Goal: Transaction & Acquisition: Purchase product/service

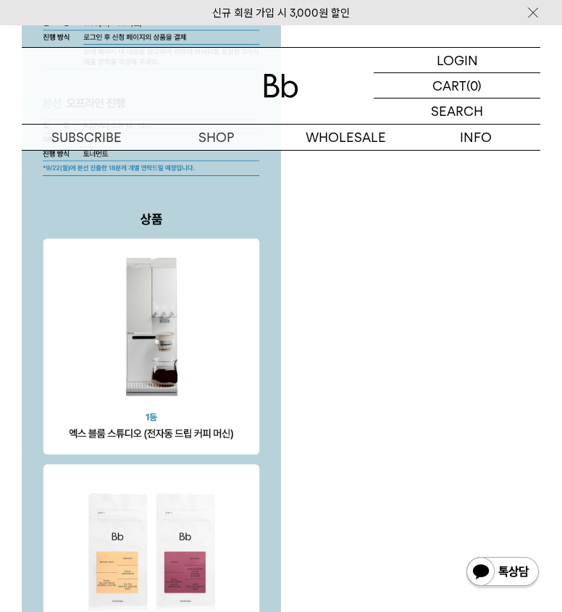
scroll to position [2682, 0]
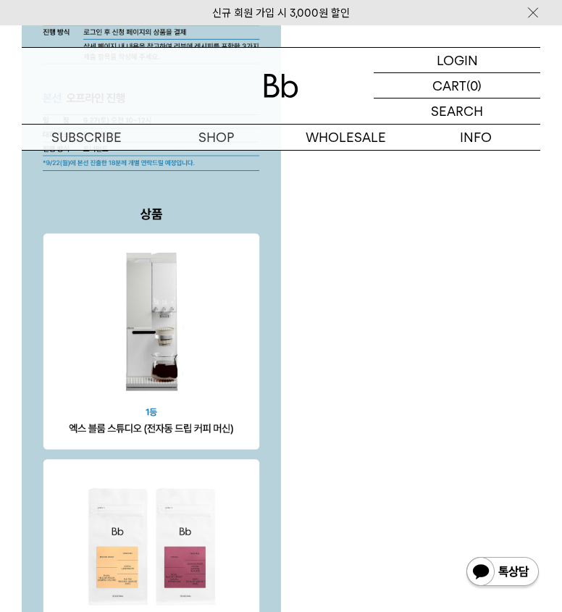
click at [526, 337] on div at bounding box center [281, 194] width 519 height 3753
click at [436, 423] on div at bounding box center [281, 194] width 519 height 3753
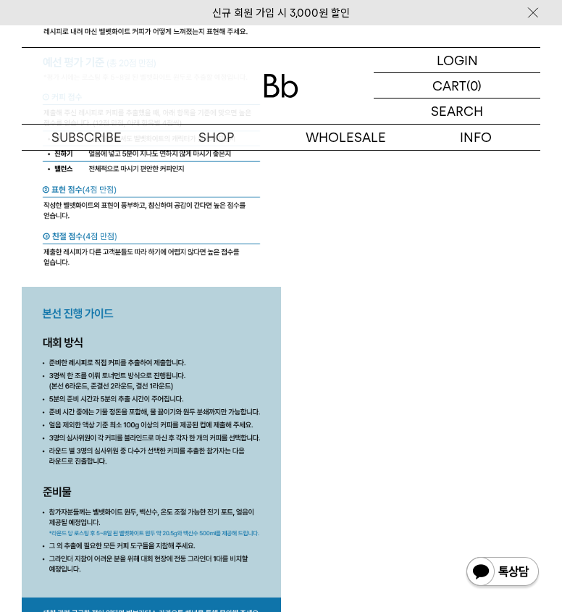
scroll to position [3986, 0]
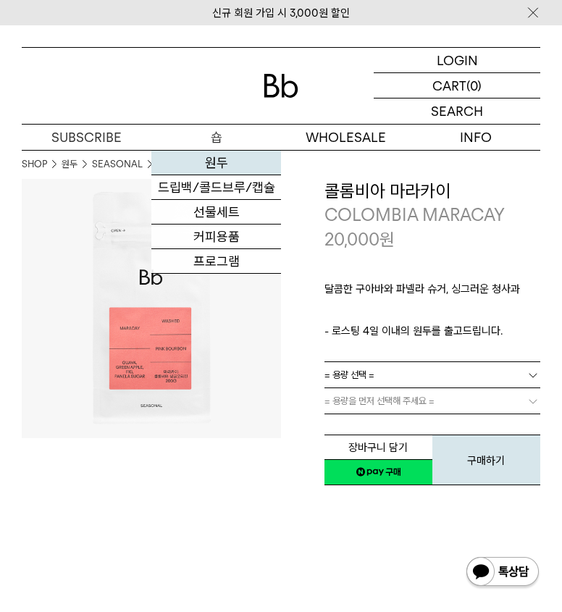
click at [223, 165] on link "원두" at bounding box center [216, 163] width 130 height 25
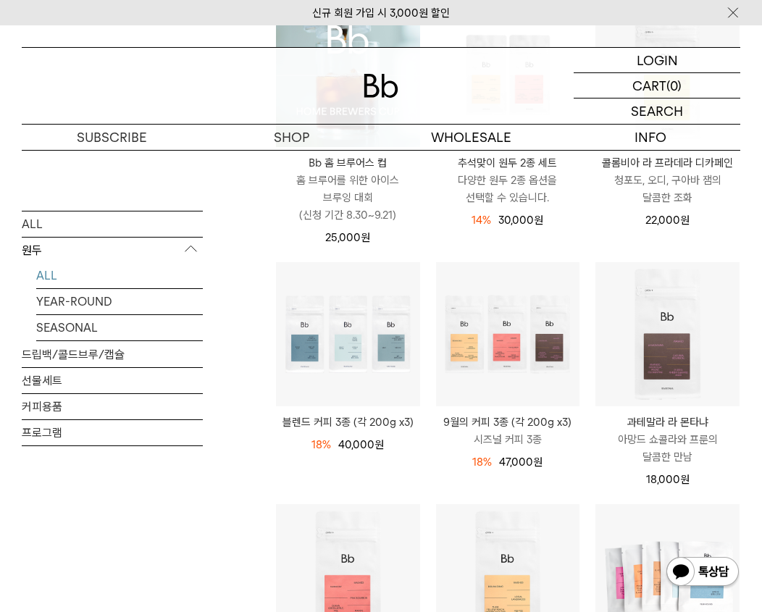
scroll to position [290, 0]
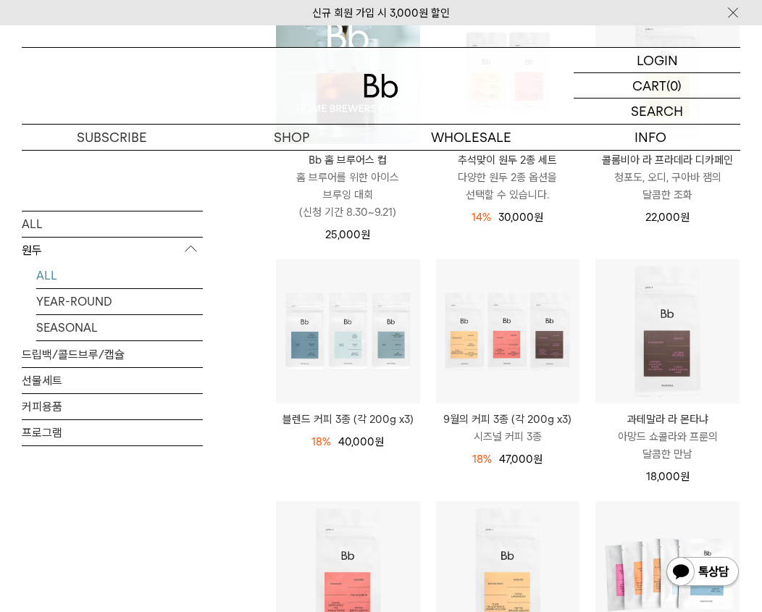
click at [562, 185] on p "청포도, 오디, 구아바 잼의 달콤한 조화" at bounding box center [668, 186] width 144 height 35
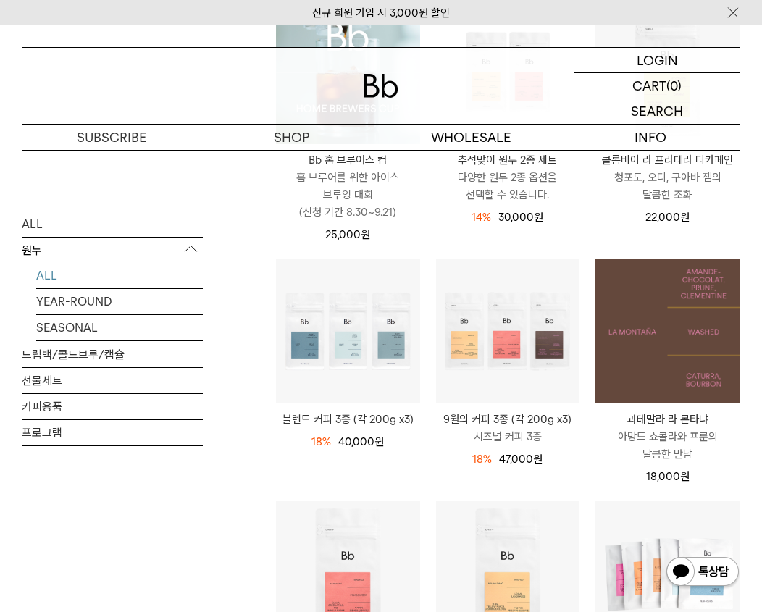
click at [709, 333] on img at bounding box center [668, 331] width 144 height 144
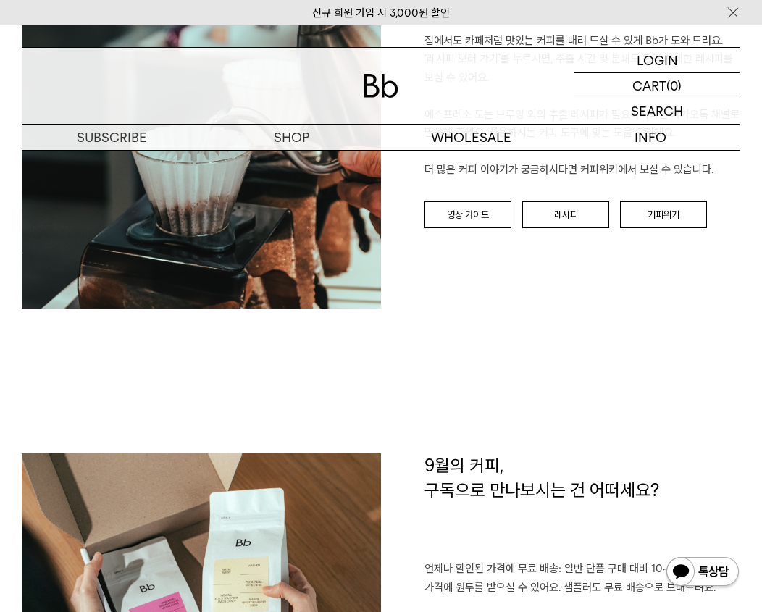
scroll to position [1667, 0]
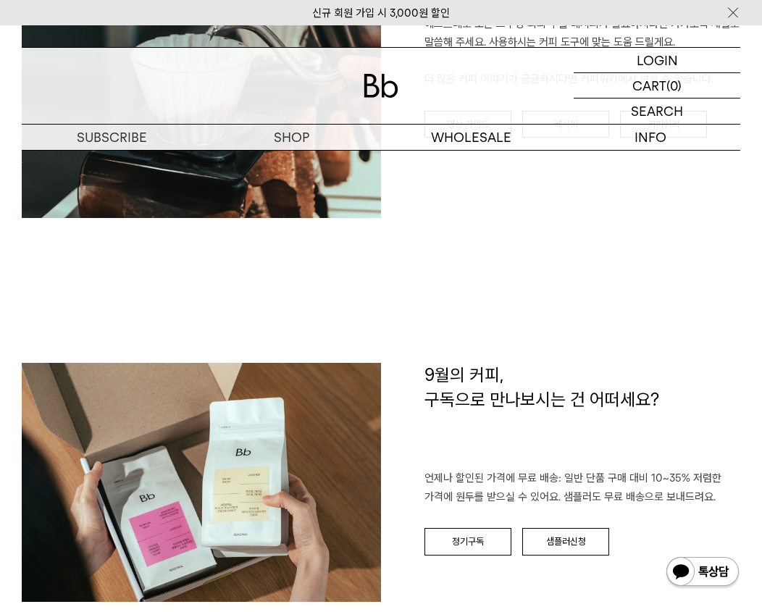
click at [597, 312] on div "BREW GUIDE 집에서도 카페처럼 맛있는 커피를 내려 드실 ﻿수 있게 Bb가 도와 드려요. '레시피 보러 가기'를 누르시면, 추출 시간 및…" at bounding box center [381, 111] width 719 height 504
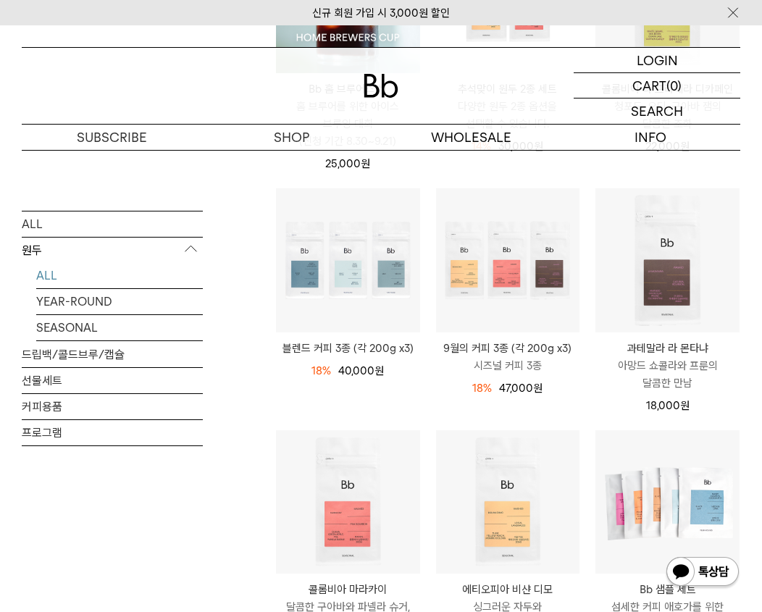
scroll to position [435, 0]
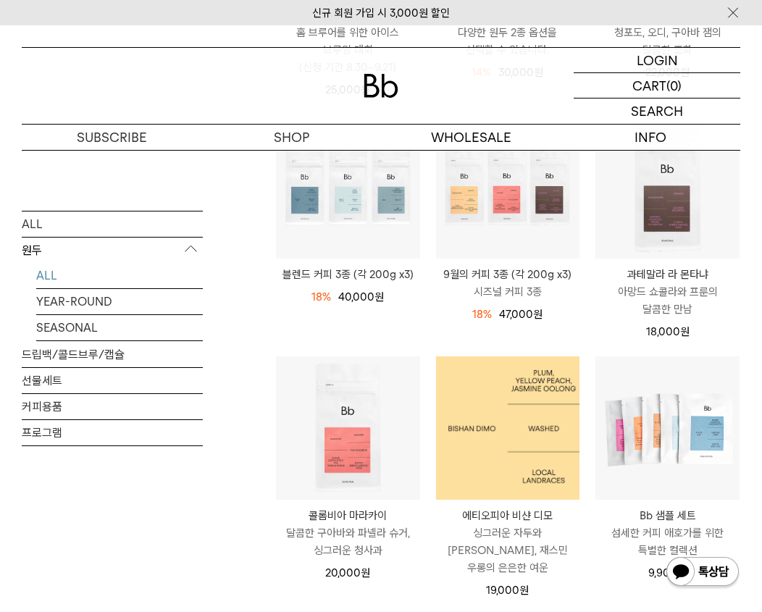
click at [497, 431] on img at bounding box center [508, 429] width 144 height 144
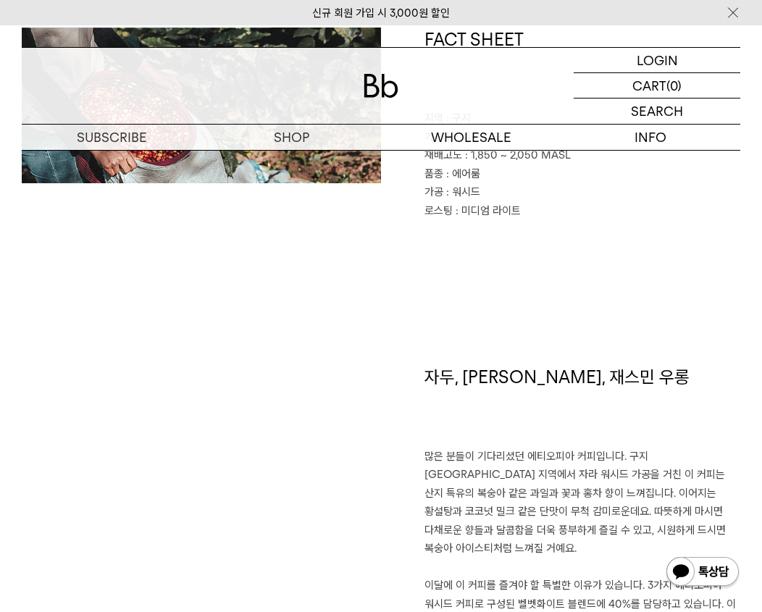
scroll to position [580, 0]
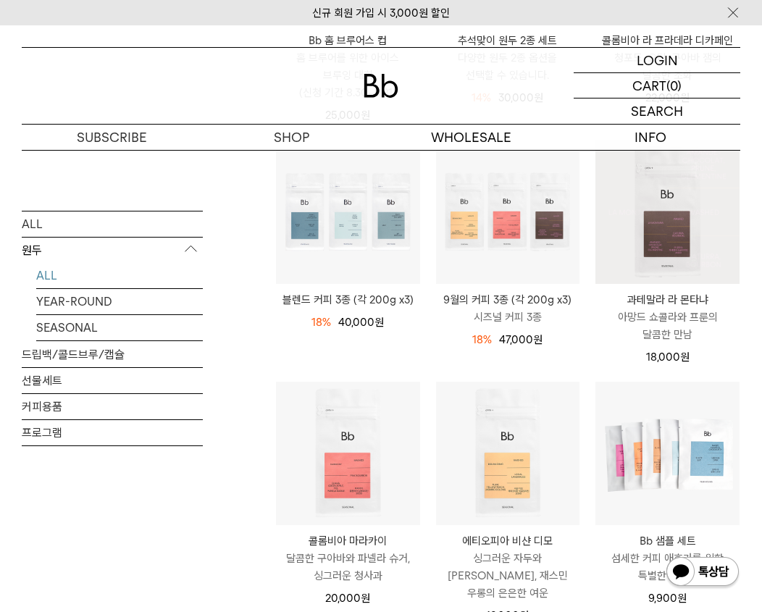
scroll to position [435, 0]
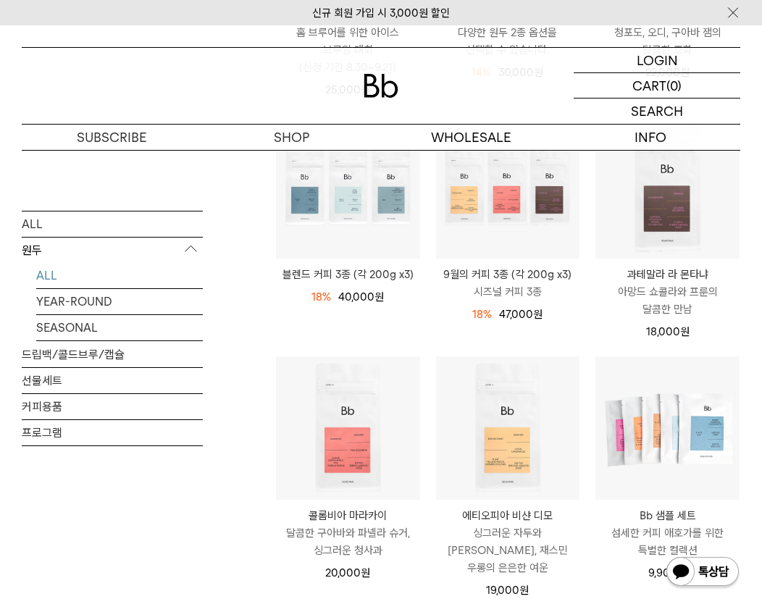
click at [654, 305] on p "아망드 쇼콜라와 프룬의 달콤한 만남" at bounding box center [668, 300] width 144 height 35
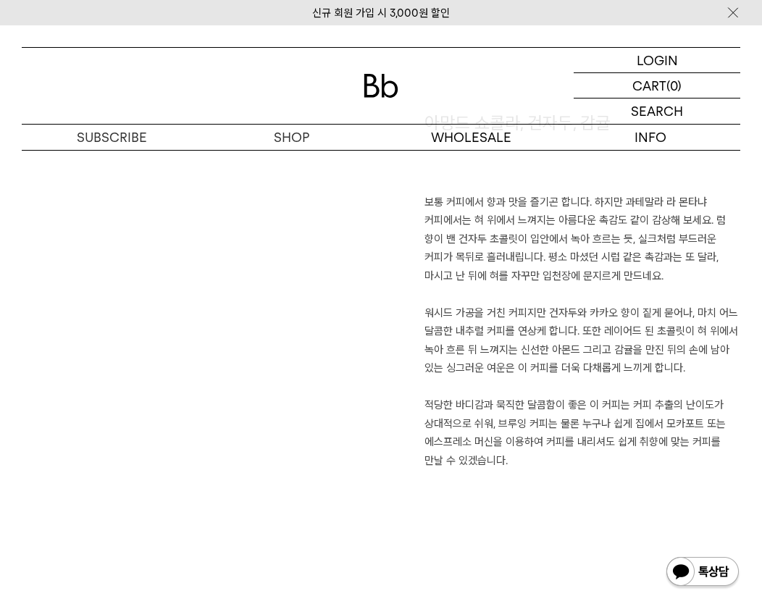
scroll to position [870, 0]
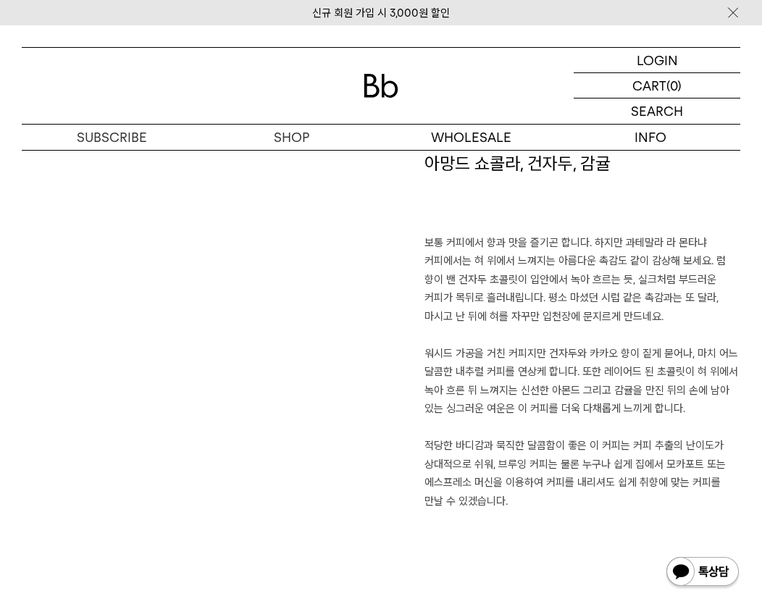
drag, startPoint x: 279, startPoint y: 86, endPoint x: 157, endPoint y: 29, distance: 134.6
click at [279, 86] on div at bounding box center [381, 86] width 719 height 76
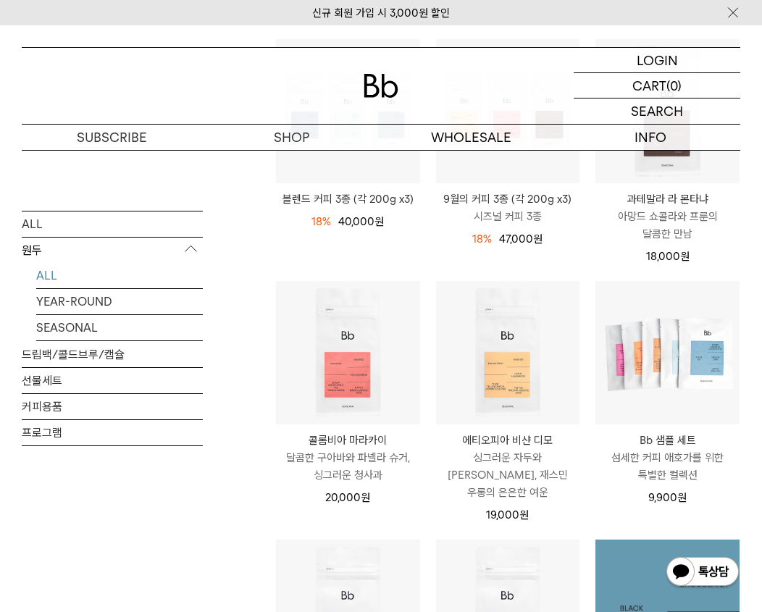
scroll to position [435, 0]
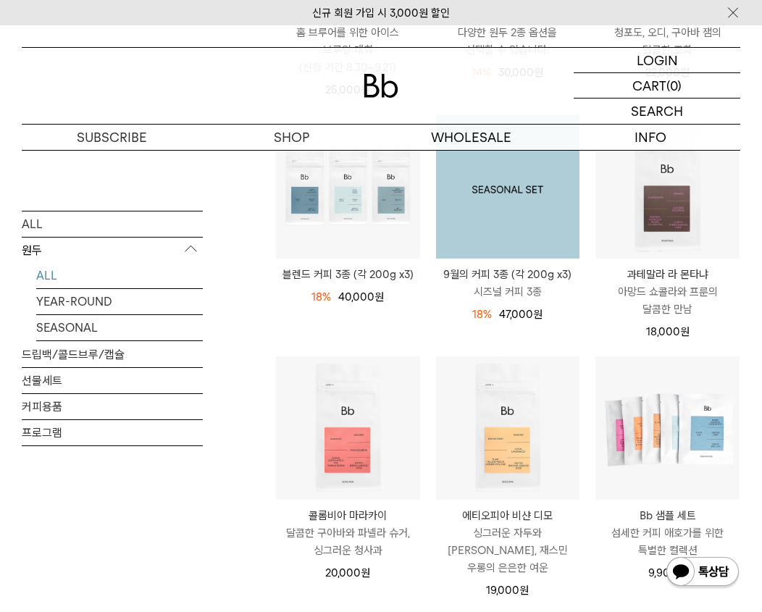
click at [501, 207] on img at bounding box center [508, 187] width 144 height 144
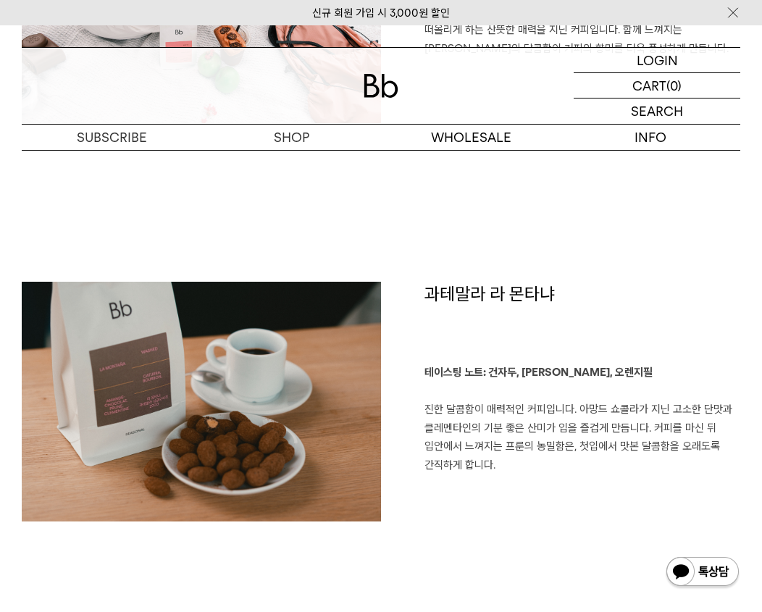
scroll to position [1812, 0]
